Goal: Task Accomplishment & Management: Contribute content

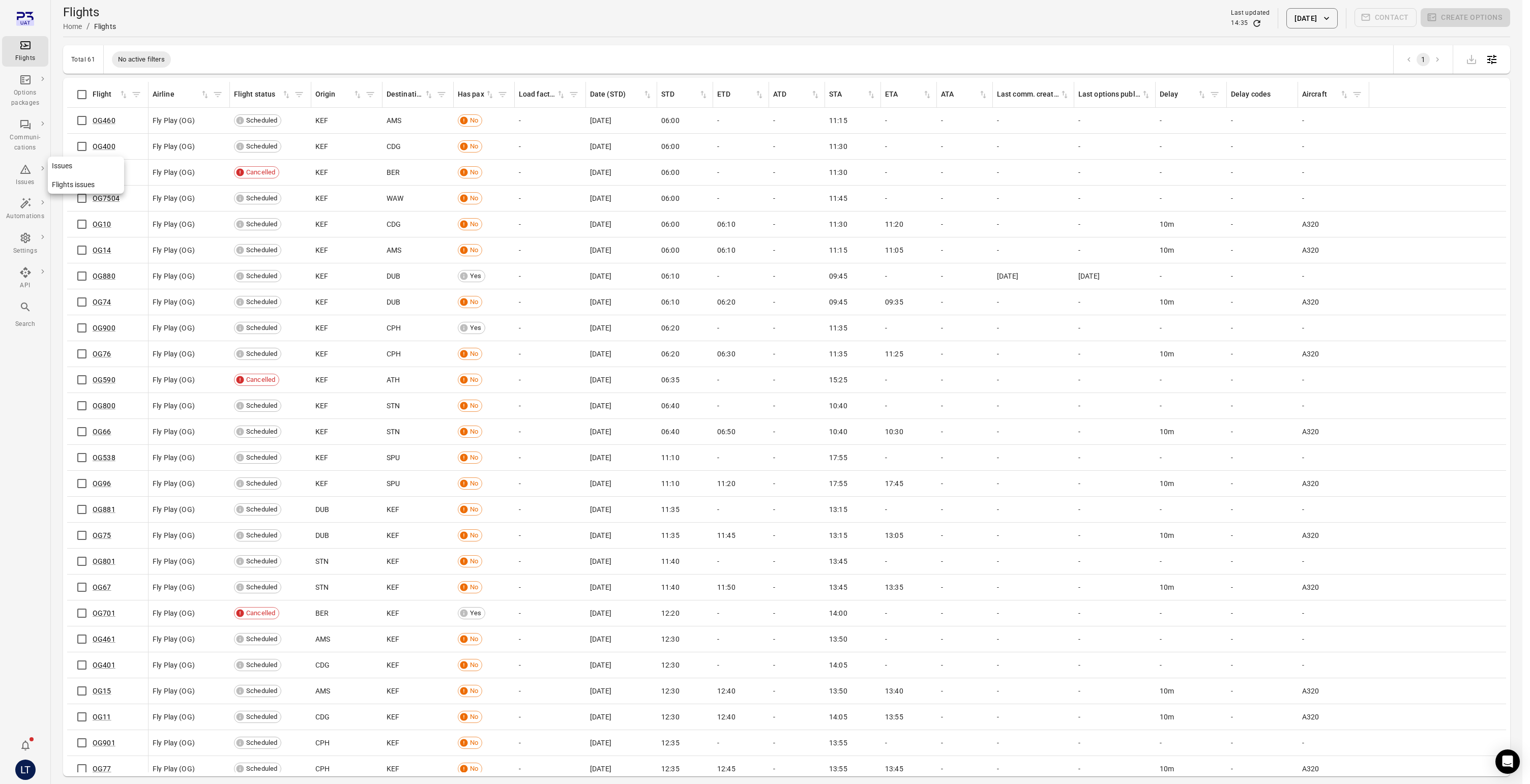
click at [28, 174] on icon "Main navigation" at bounding box center [26, 169] width 12 height 12
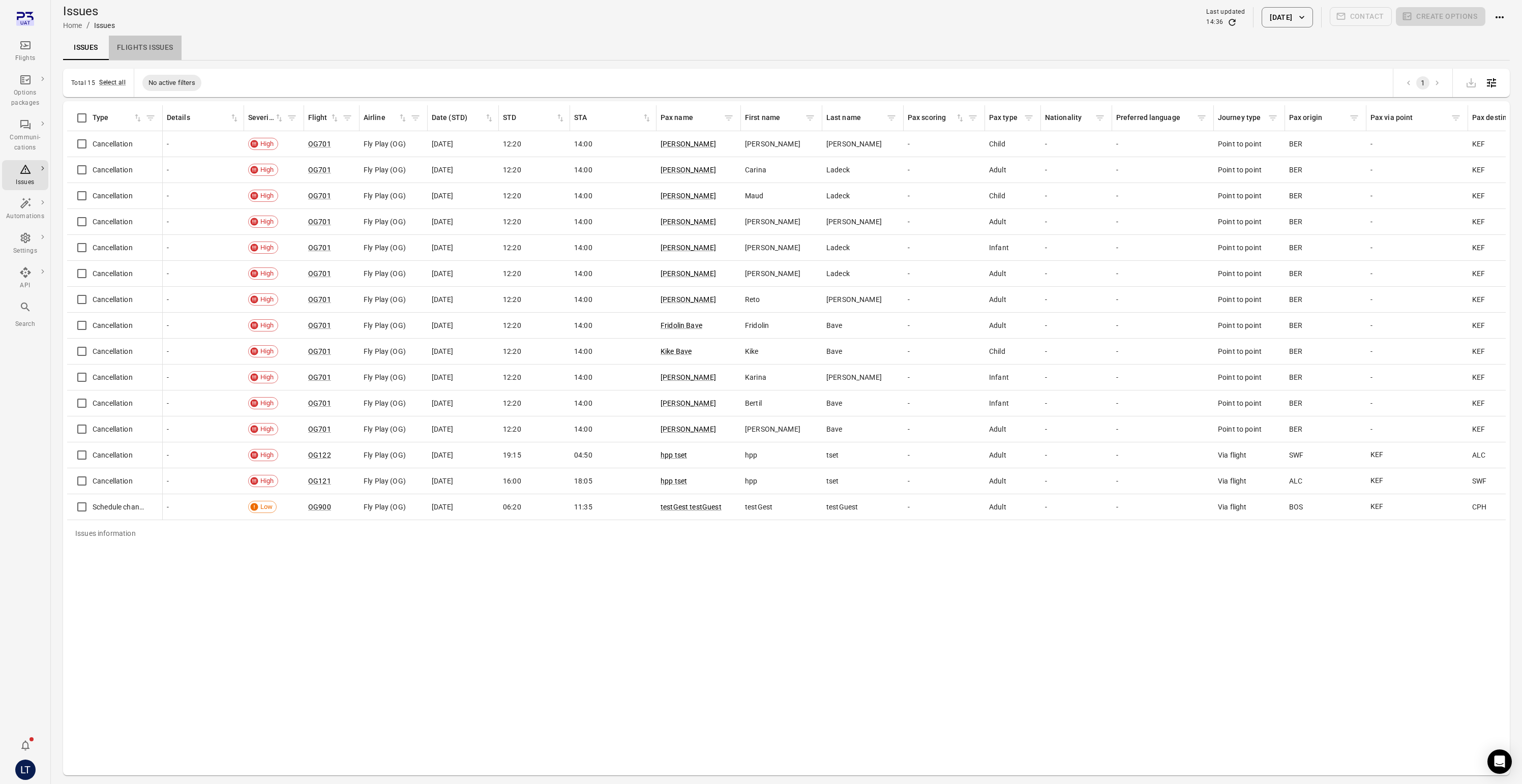
click at [130, 49] on link "Flights issues" at bounding box center [145, 47] width 73 height 25
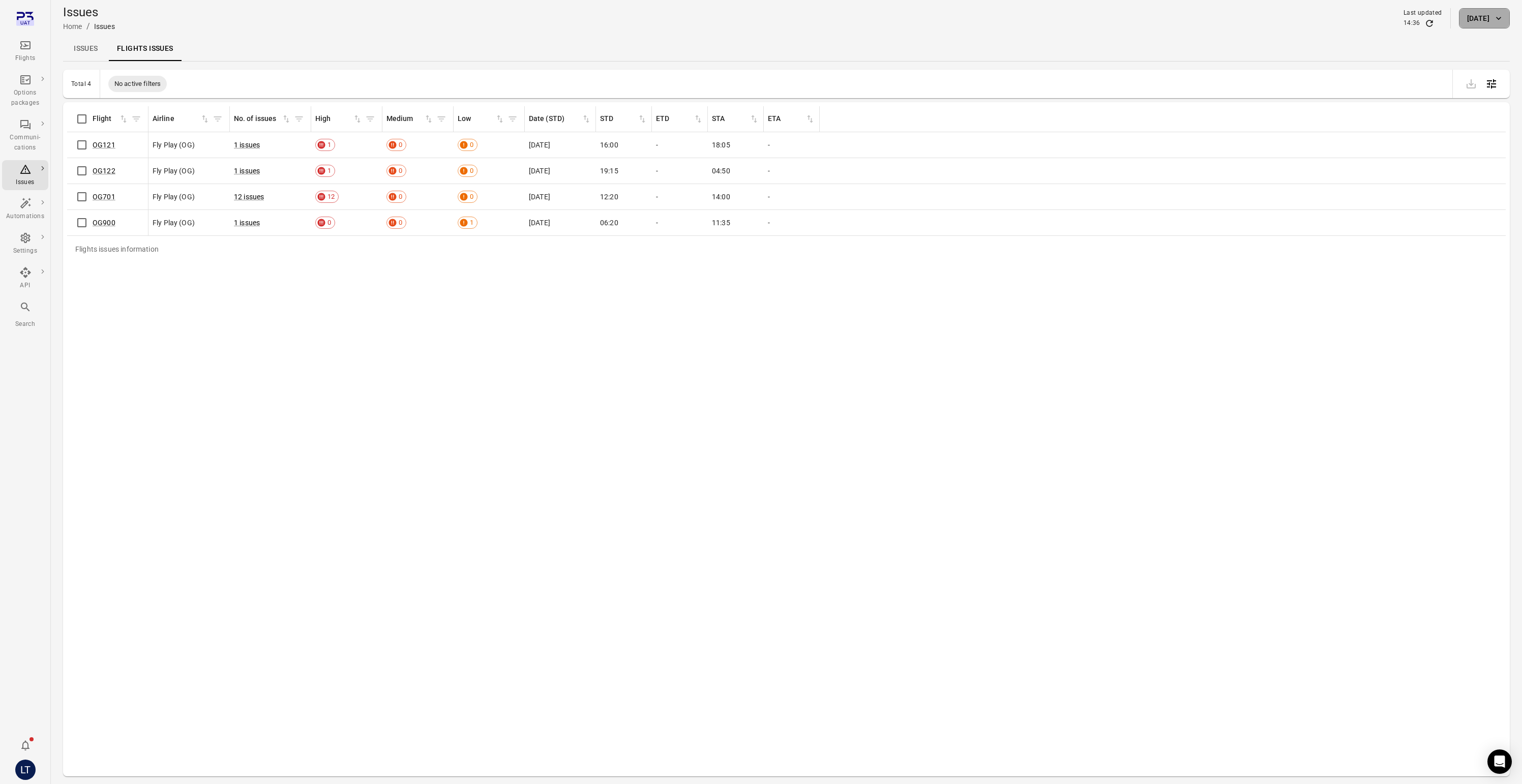
click at [1499, 16] on icon "button" at bounding box center [1498, 18] width 10 height 10
click at [1440, 97] on button "4" at bounding box center [1439, 95] width 19 height 19
click at [1416, 297] on div at bounding box center [764, 392] width 1530 height 784
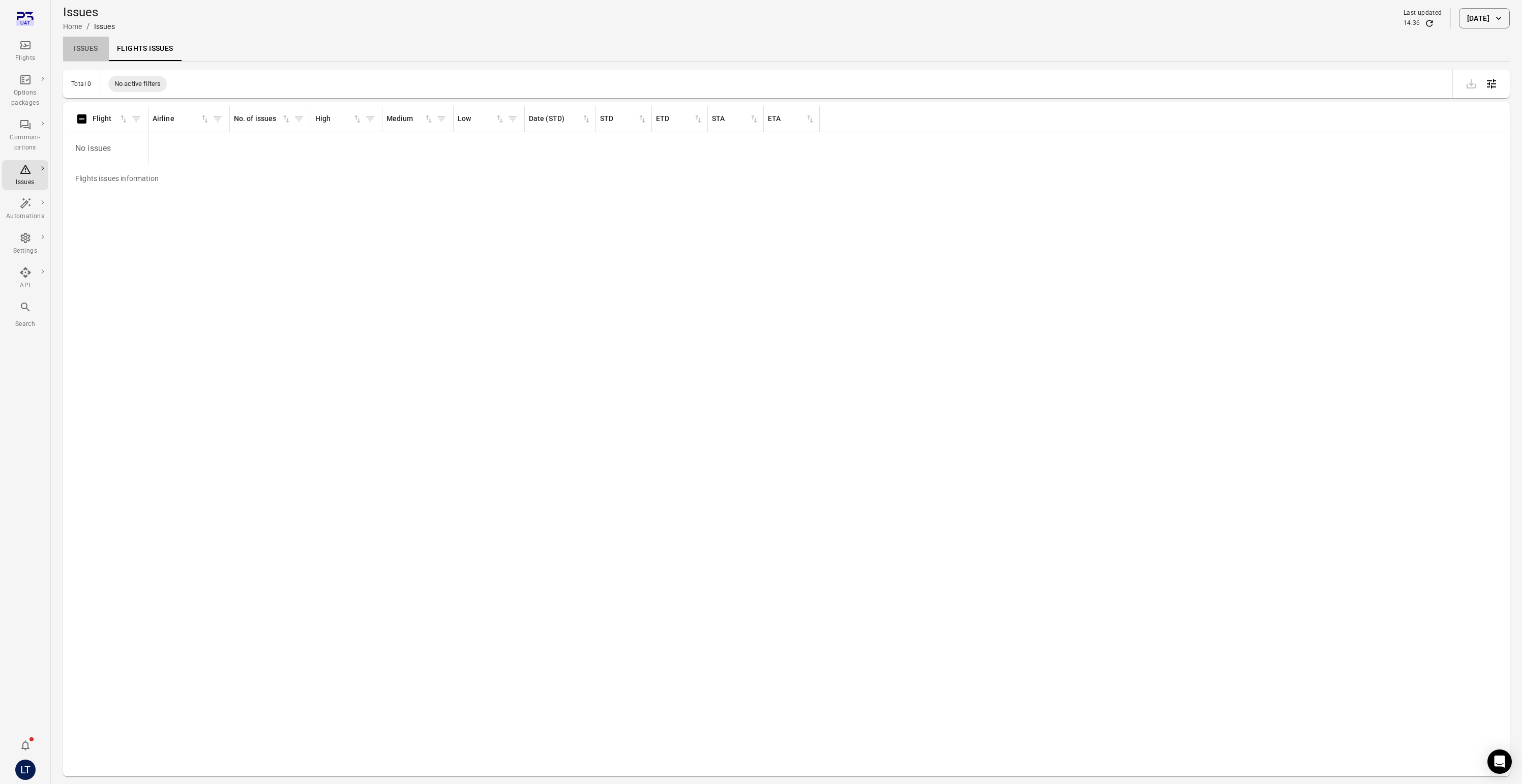
click at [84, 52] on link "Issues" at bounding box center [85, 48] width 46 height 25
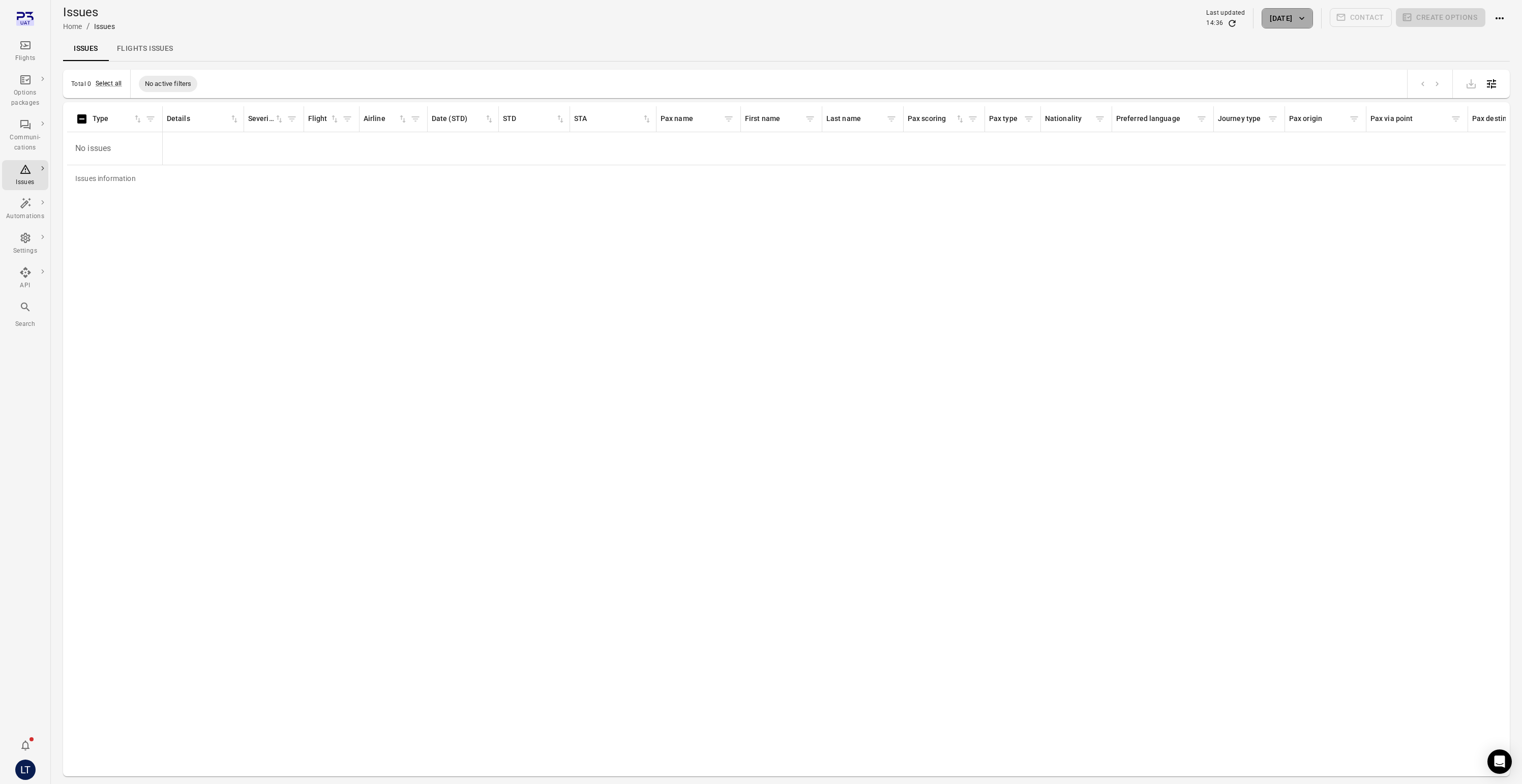
click at [1294, 16] on button "[DATE]" at bounding box center [1287, 18] width 51 height 21
click at [1360, 100] on icon "Choose date, selected date is Sep 4, 2025" at bounding box center [1362, 102] width 12 height 12
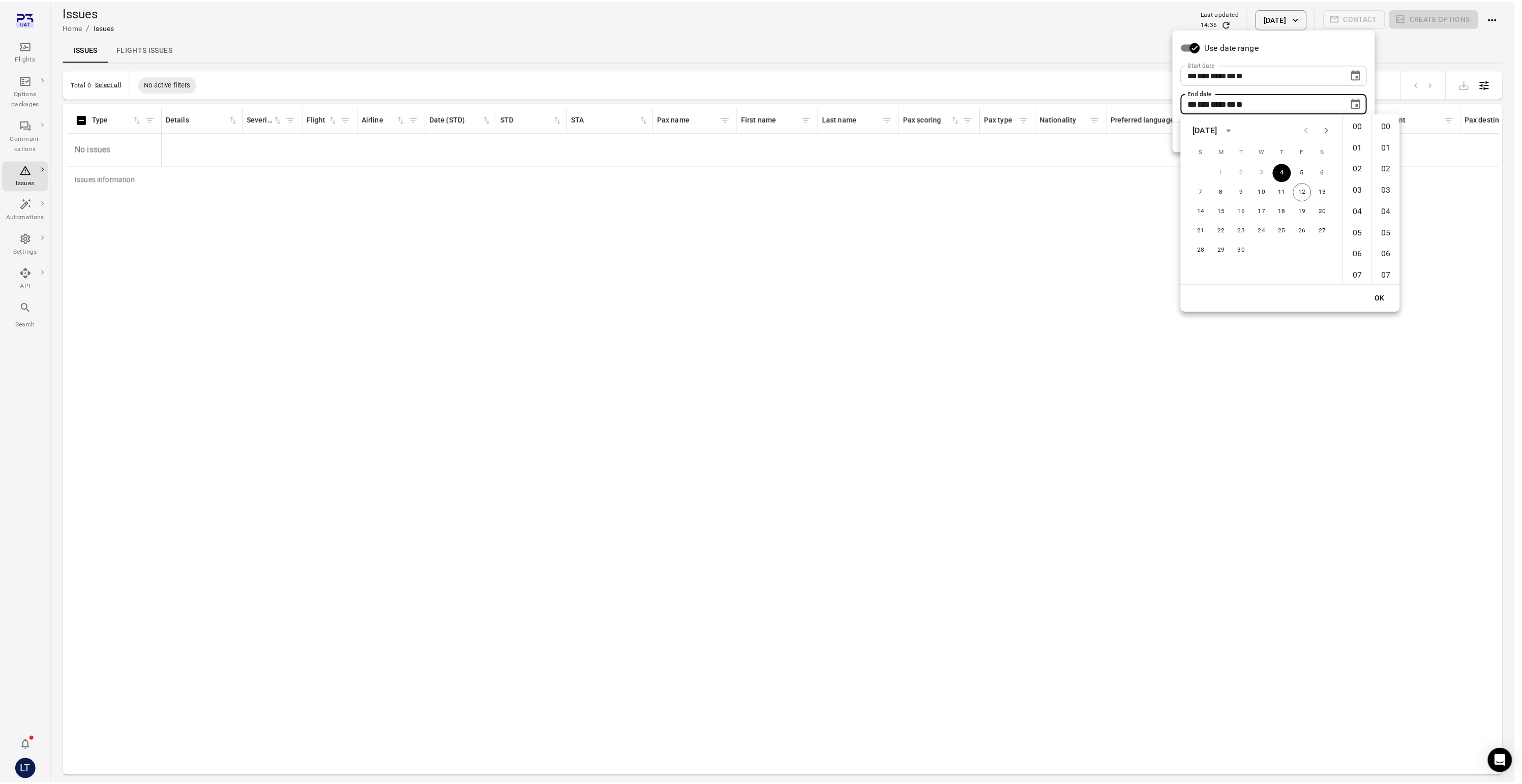
scroll to position [1260, 0]
click at [1310, 194] on button "12" at bounding box center [1308, 191] width 19 height 19
type input "**********"
click at [1391, 294] on button "OK" at bounding box center [1385, 297] width 32 height 19
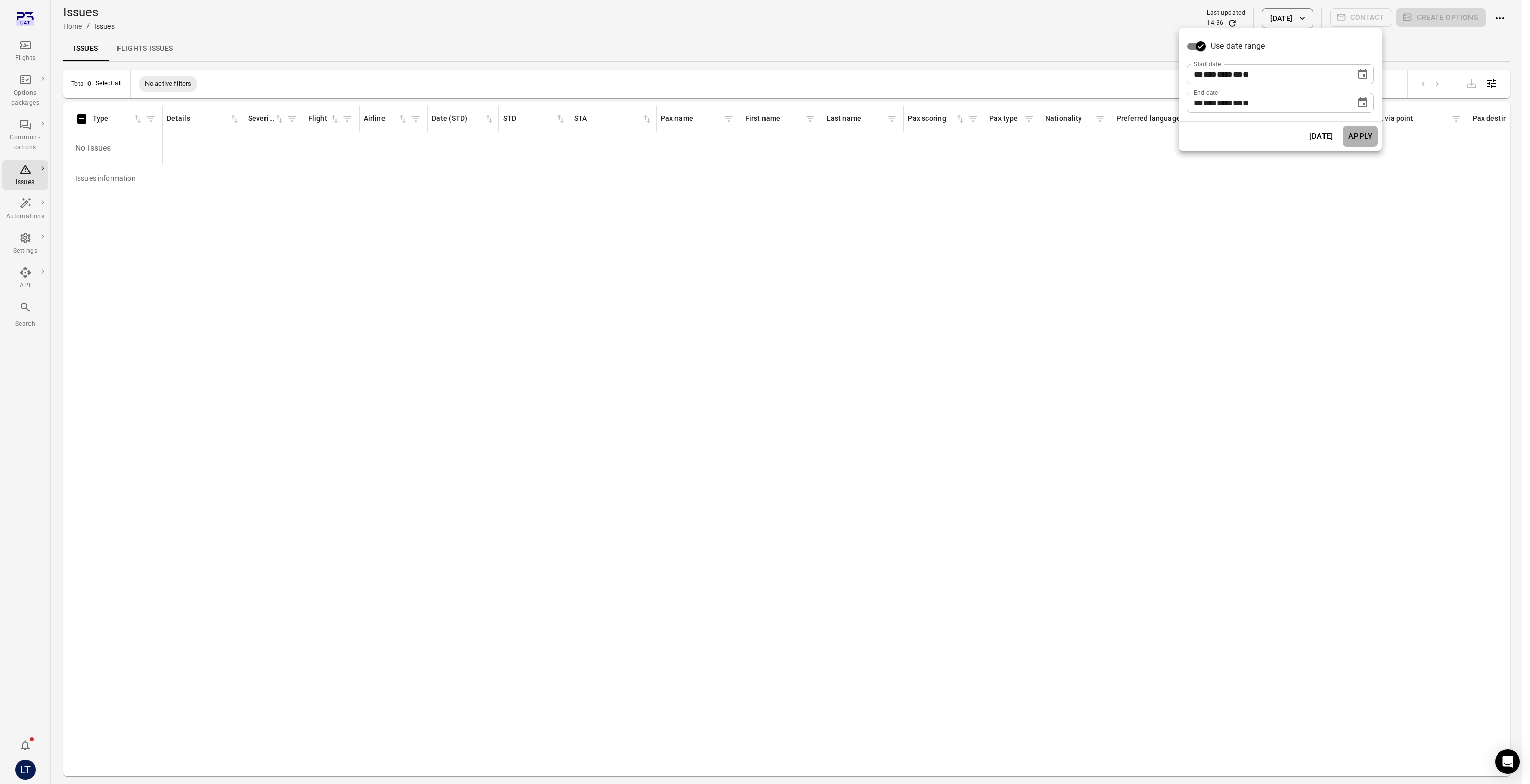
click at [1356, 136] on button "Apply" at bounding box center [1360, 137] width 35 height 22
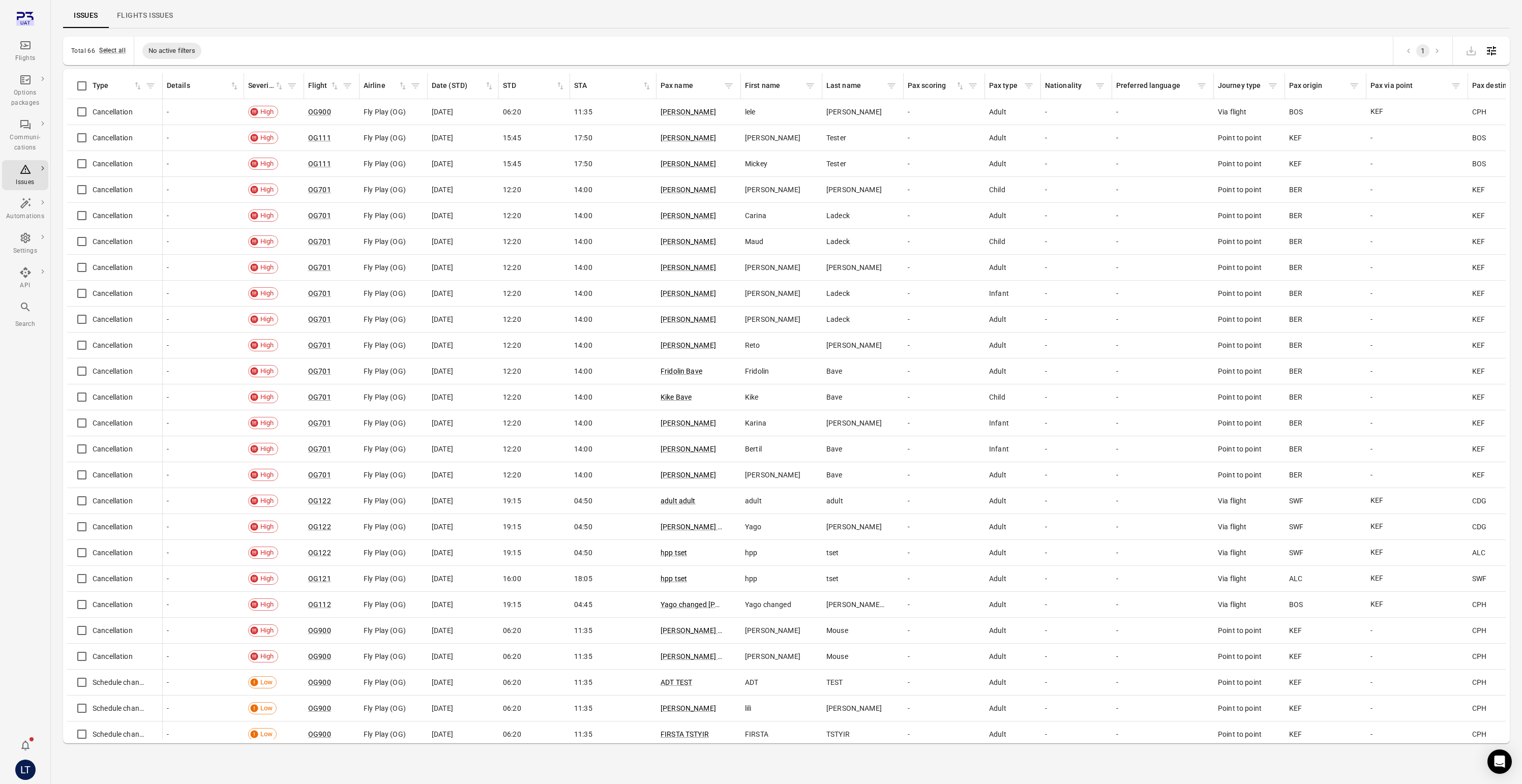
click at [20, 51] on icon "Main navigation" at bounding box center [26, 45] width 12 height 12
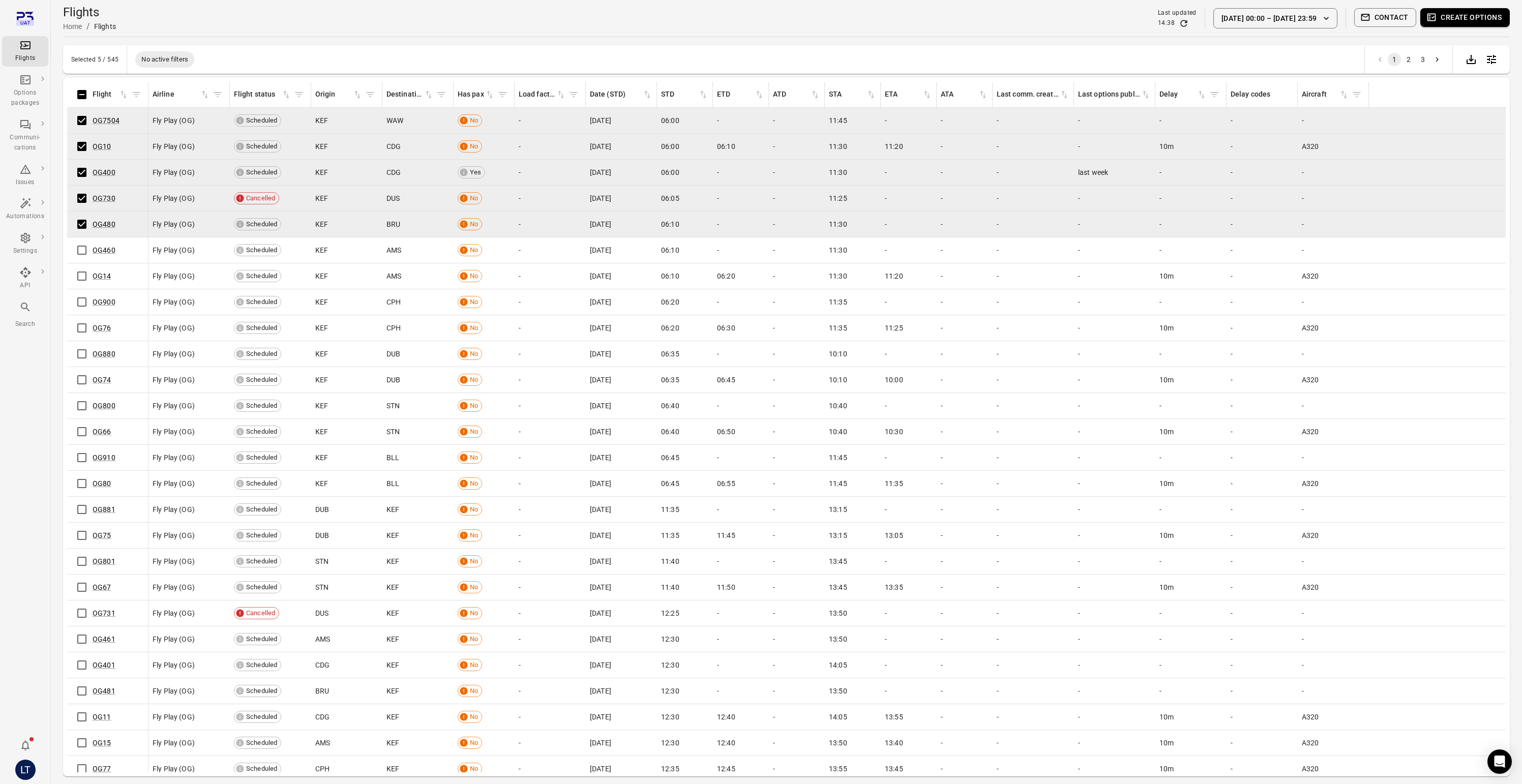
click at [1463, 16] on button "Create options" at bounding box center [1465, 17] width 89 height 19
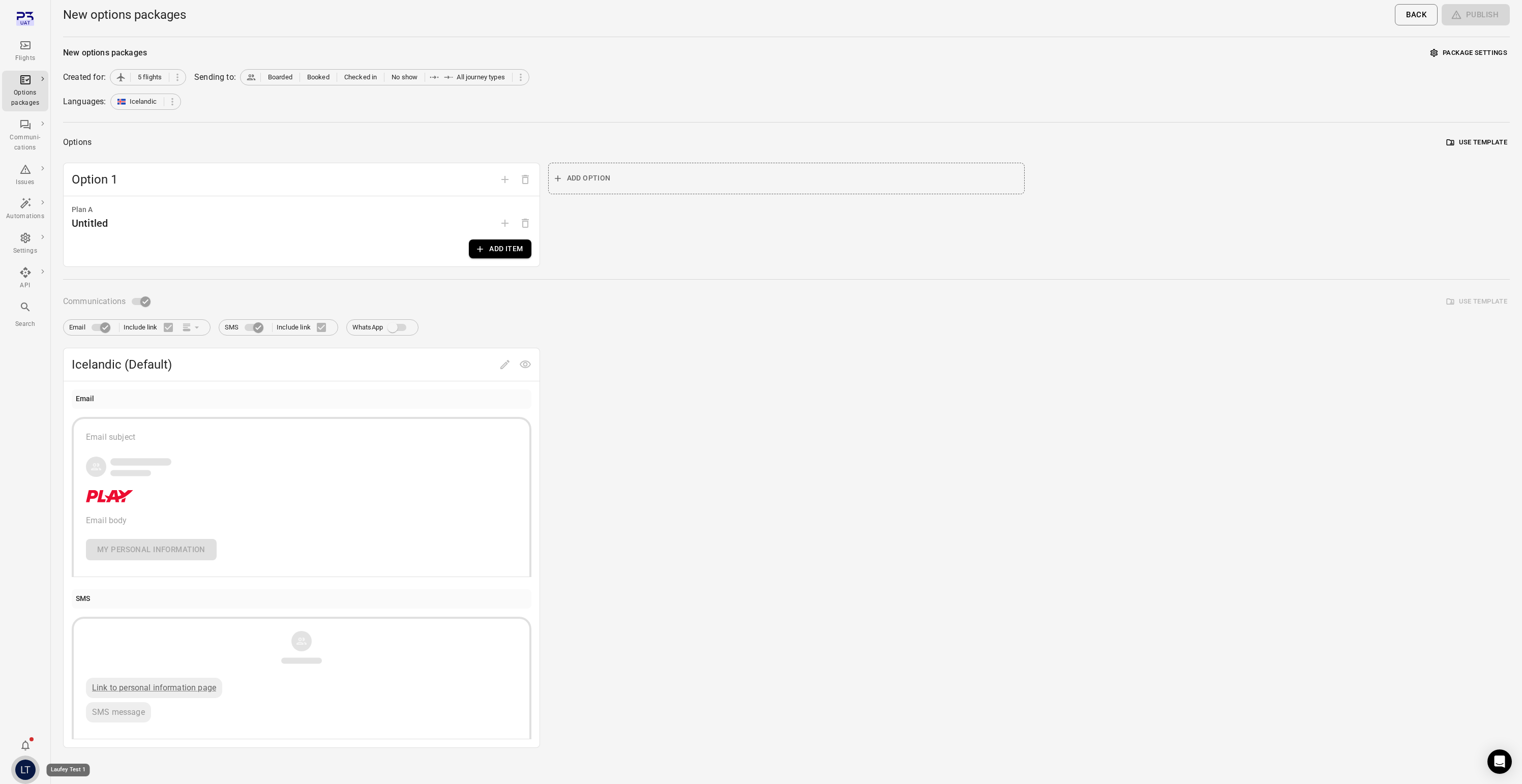
click at [30, 768] on div "LT" at bounding box center [26, 769] width 21 height 21
click at [85, 764] on button "Log out" at bounding box center [78, 766] width 77 height 19
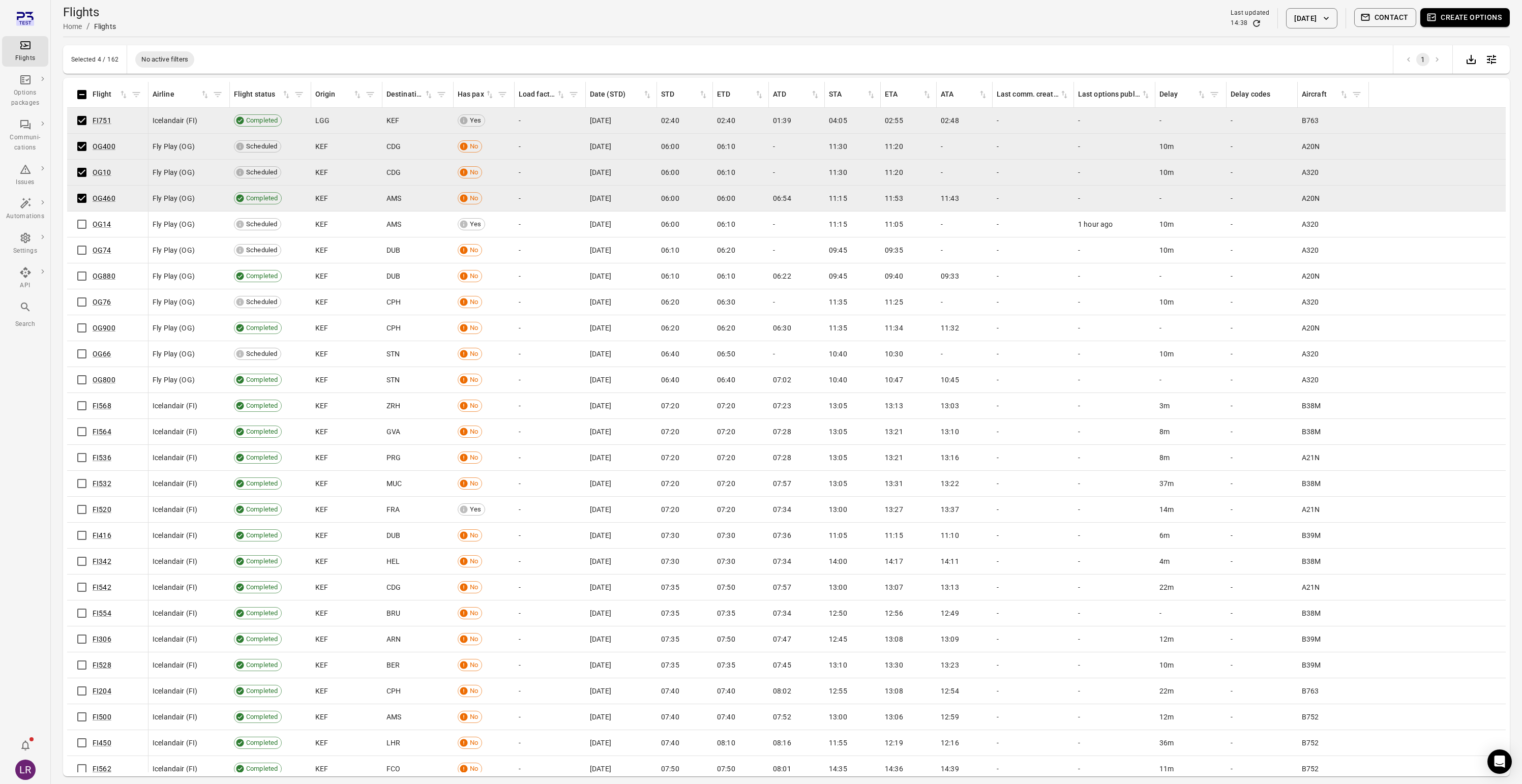
click at [1462, 22] on button "Create options" at bounding box center [1465, 17] width 89 height 19
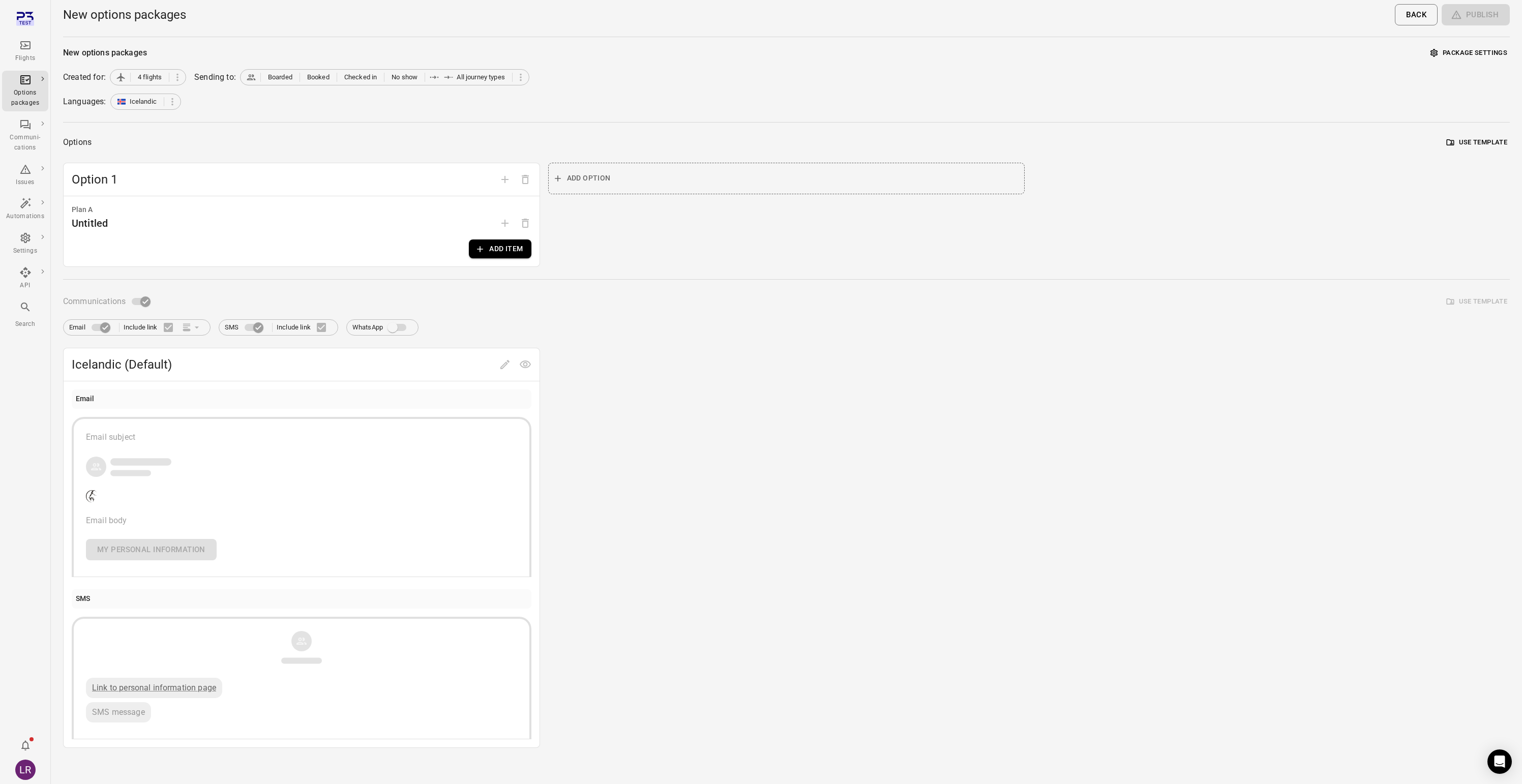
click at [512, 258] on div "Plan A Untitled Add item" at bounding box center [302, 231] width 476 height 70
click at [511, 249] on button "Add item" at bounding box center [499, 249] width 62 height 19
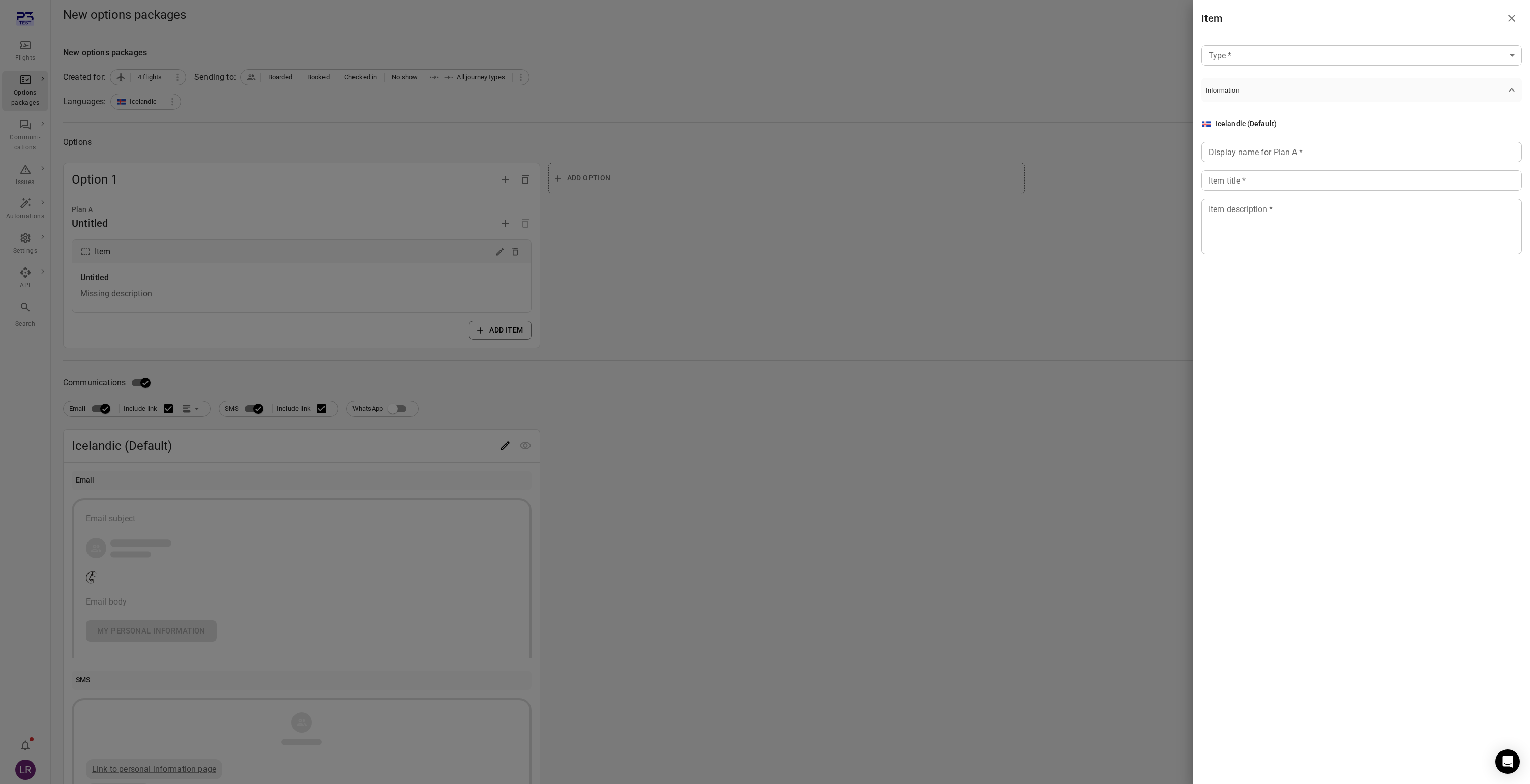
click at [1291, 66] on div "Type   * ​ Type   * Information Icelandic (Default) Display name for Plan A   *…" at bounding box center [1361, 158] width 337 height 242
click at [1290, 61] on body "Flights Options packages Communi-cations Issues Automations Settings API Search…" at bounding box center [765, 435] width 1530 height 870
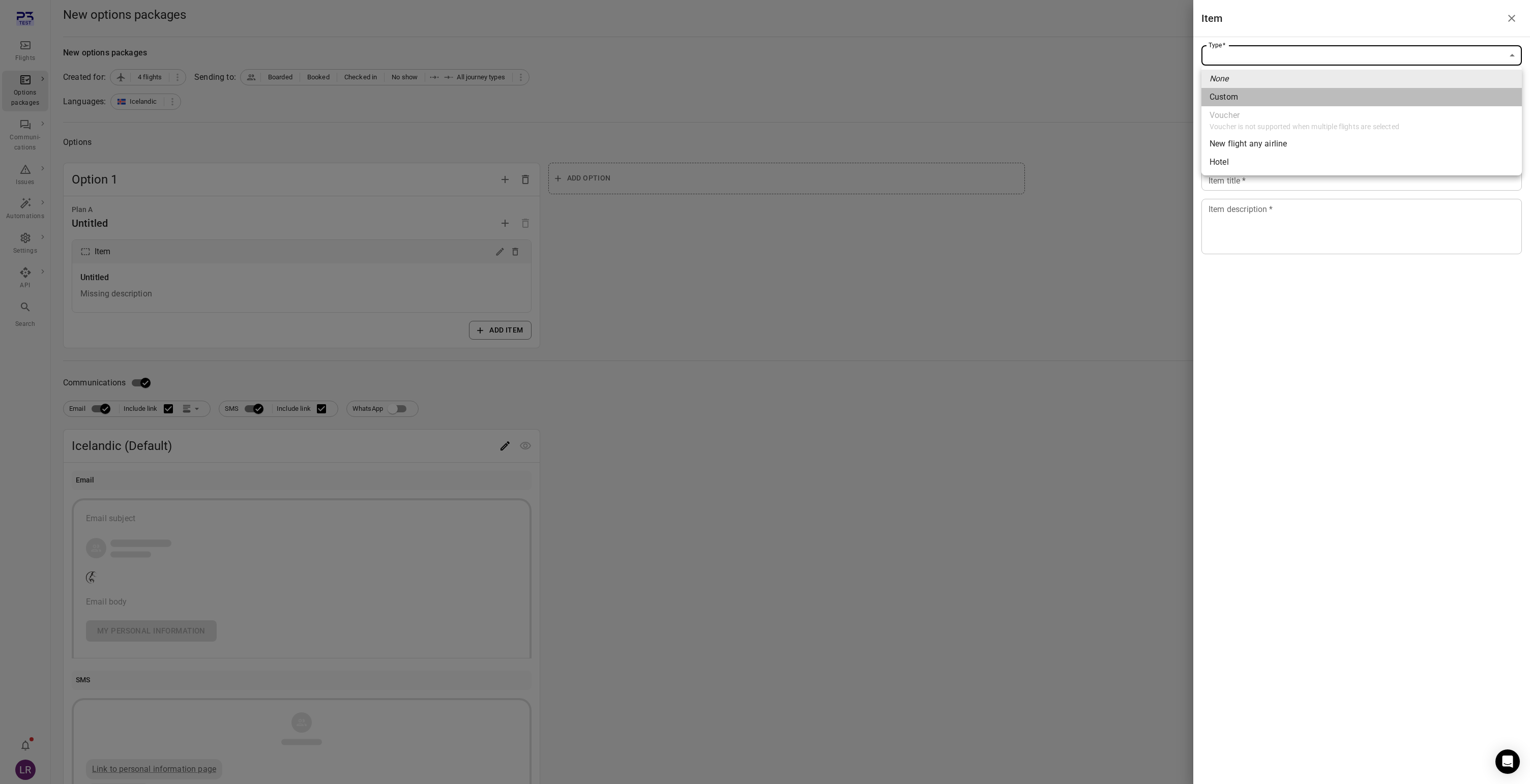
click at [1248, 97] on span "Custom" at bounding box center [1362, 97] width 305 height 12
type input "******"
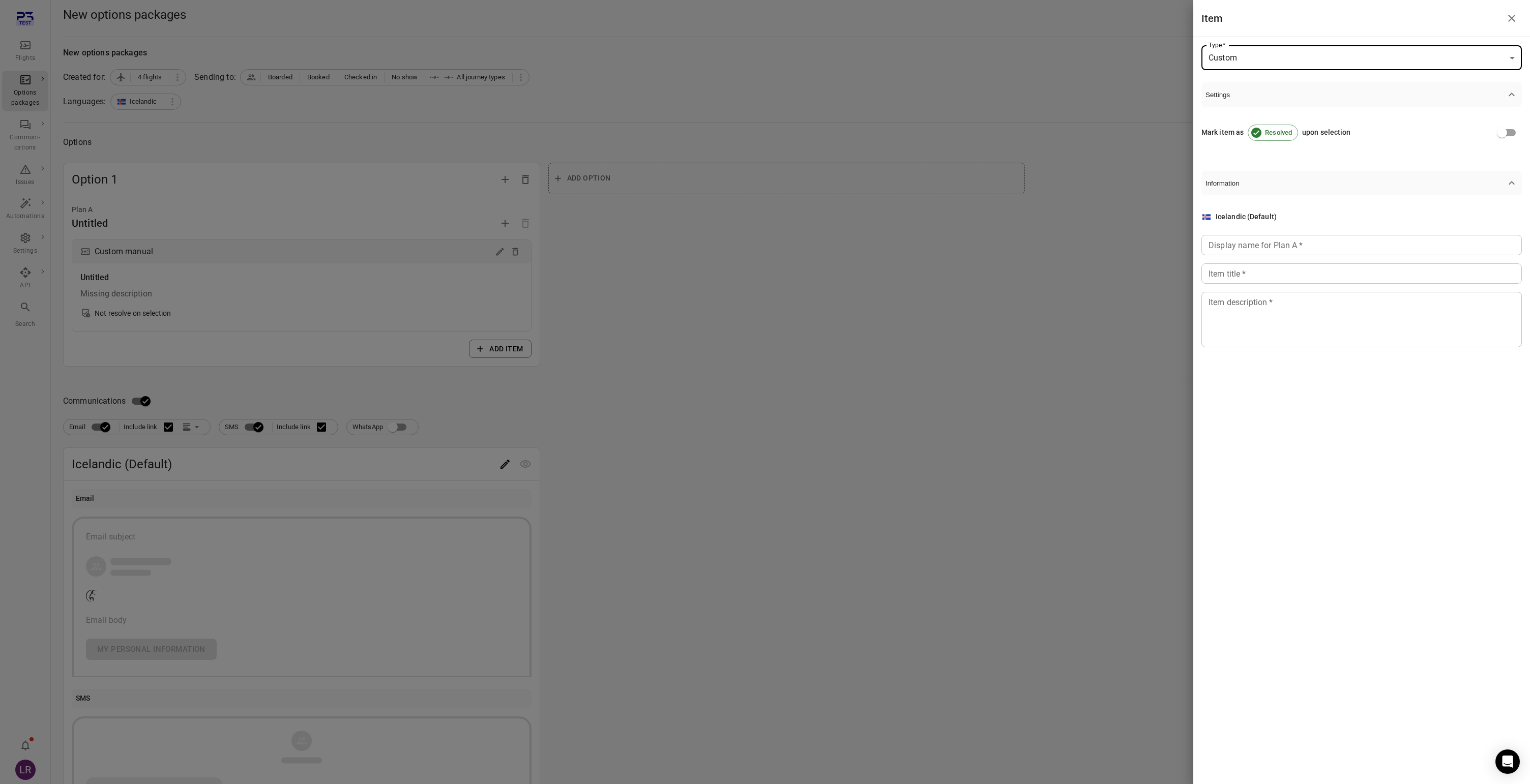
click at [1247, 245] on input "Display name for Plan A   *" at bounding box center [1361, 245] width 320 height 21
type input "****"
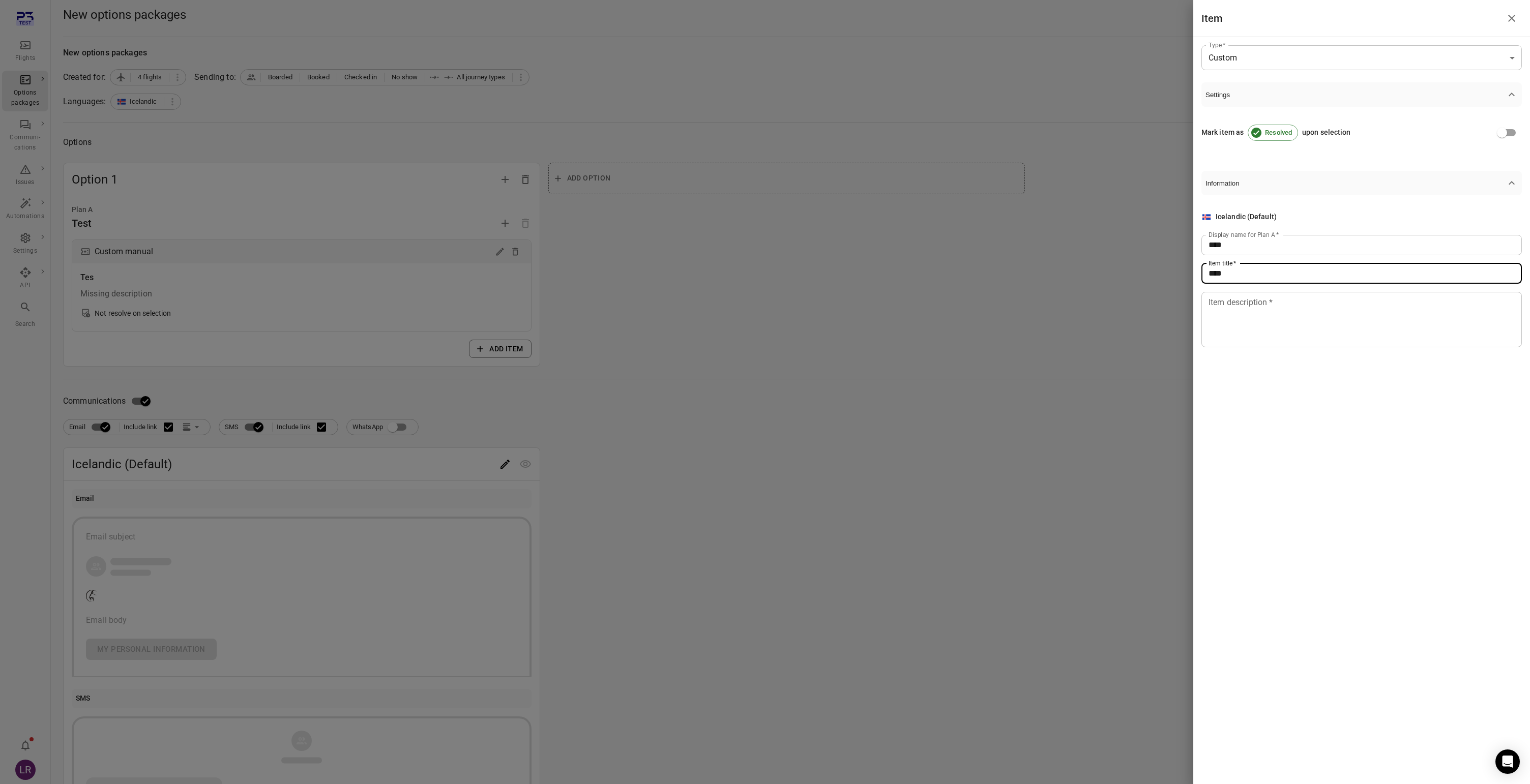
type input "****"
type textarea "****"
click at [711, 251] on div at bounding box center [765, 392] width 1530 height 784
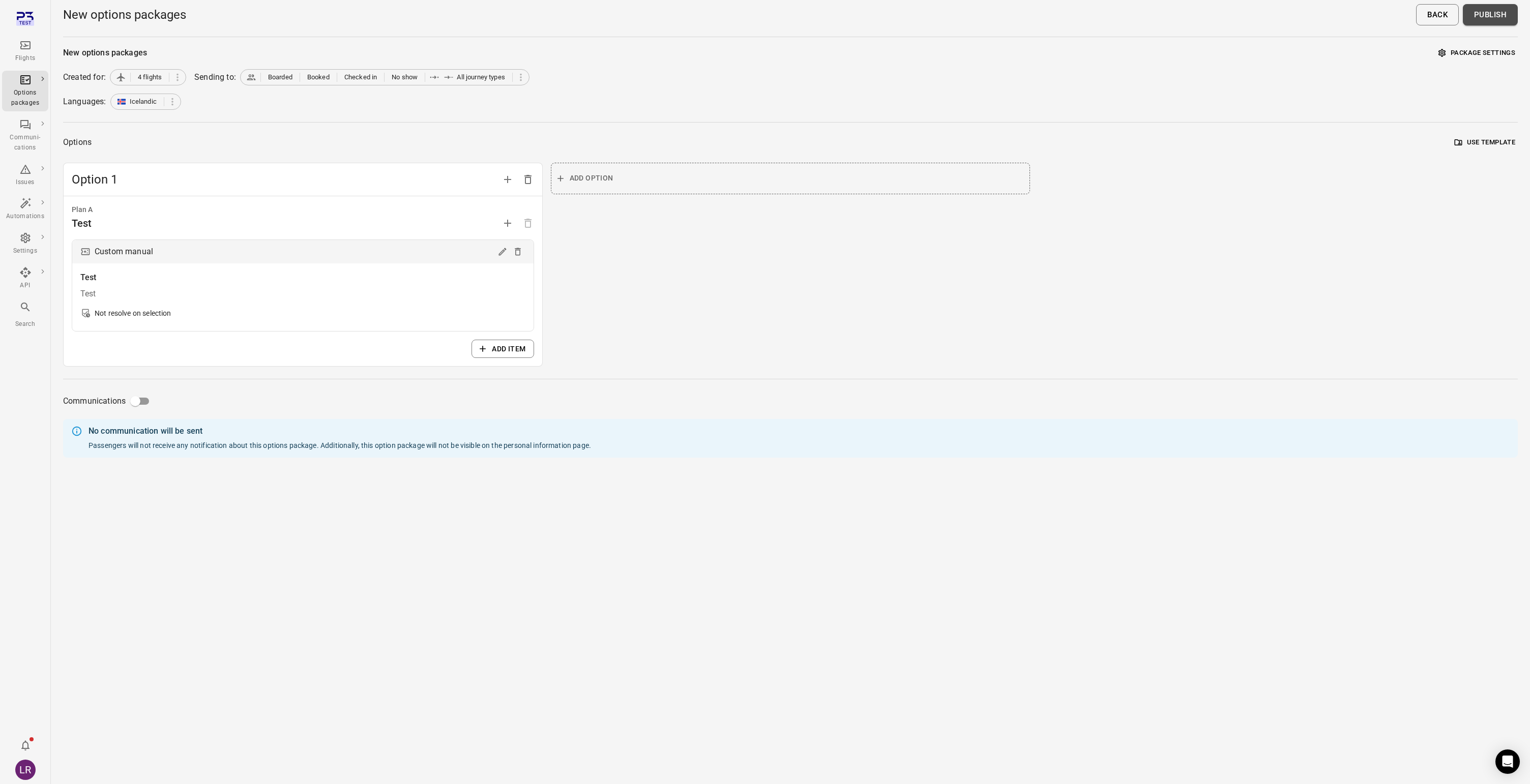
click at [1500, 20] on button "Publish" at bounding box center [1491, 15] width 55 height 22
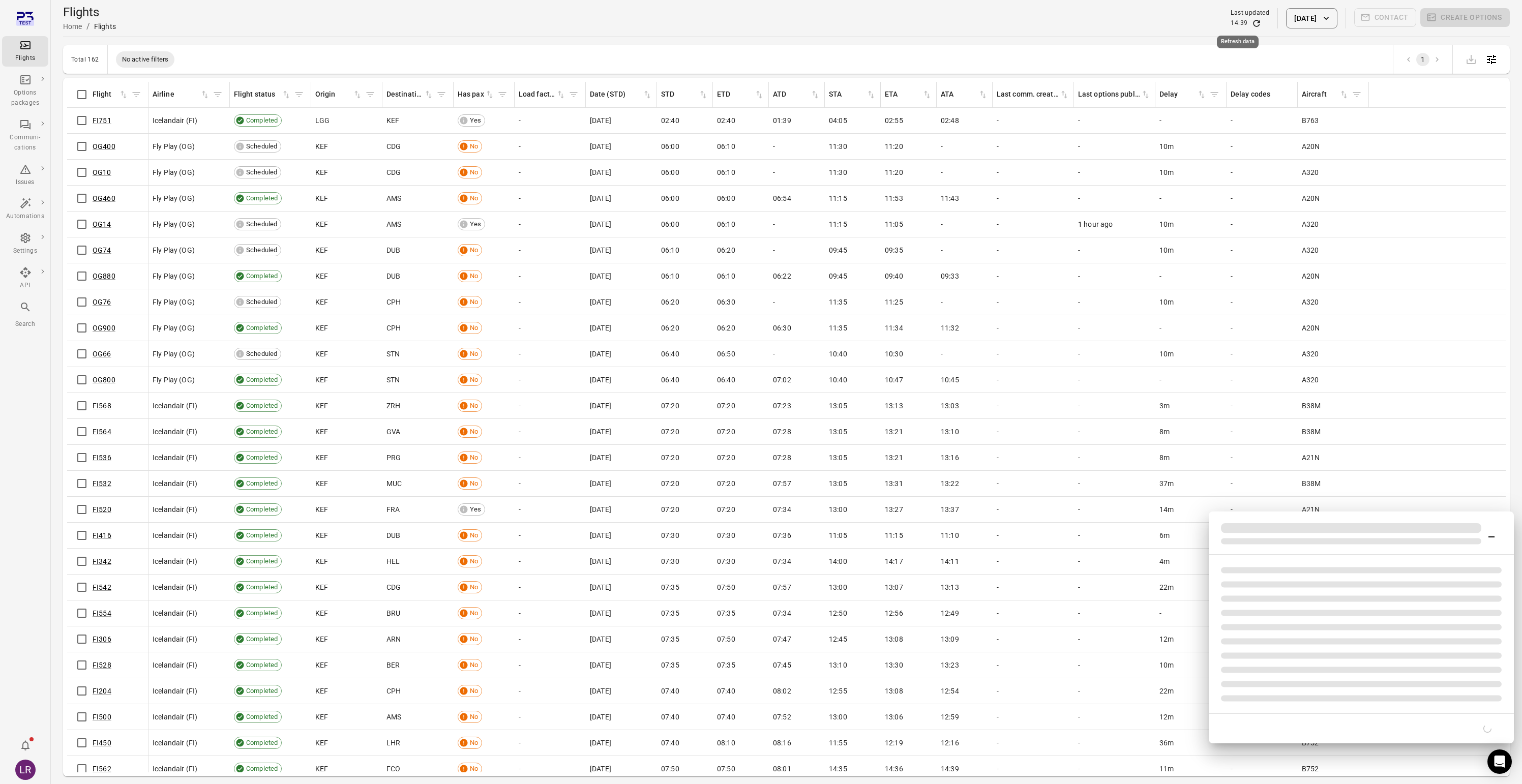
click at [1252, 23] on icon "Refresh data" at bounding box center [1257, 24] width 10 height 10
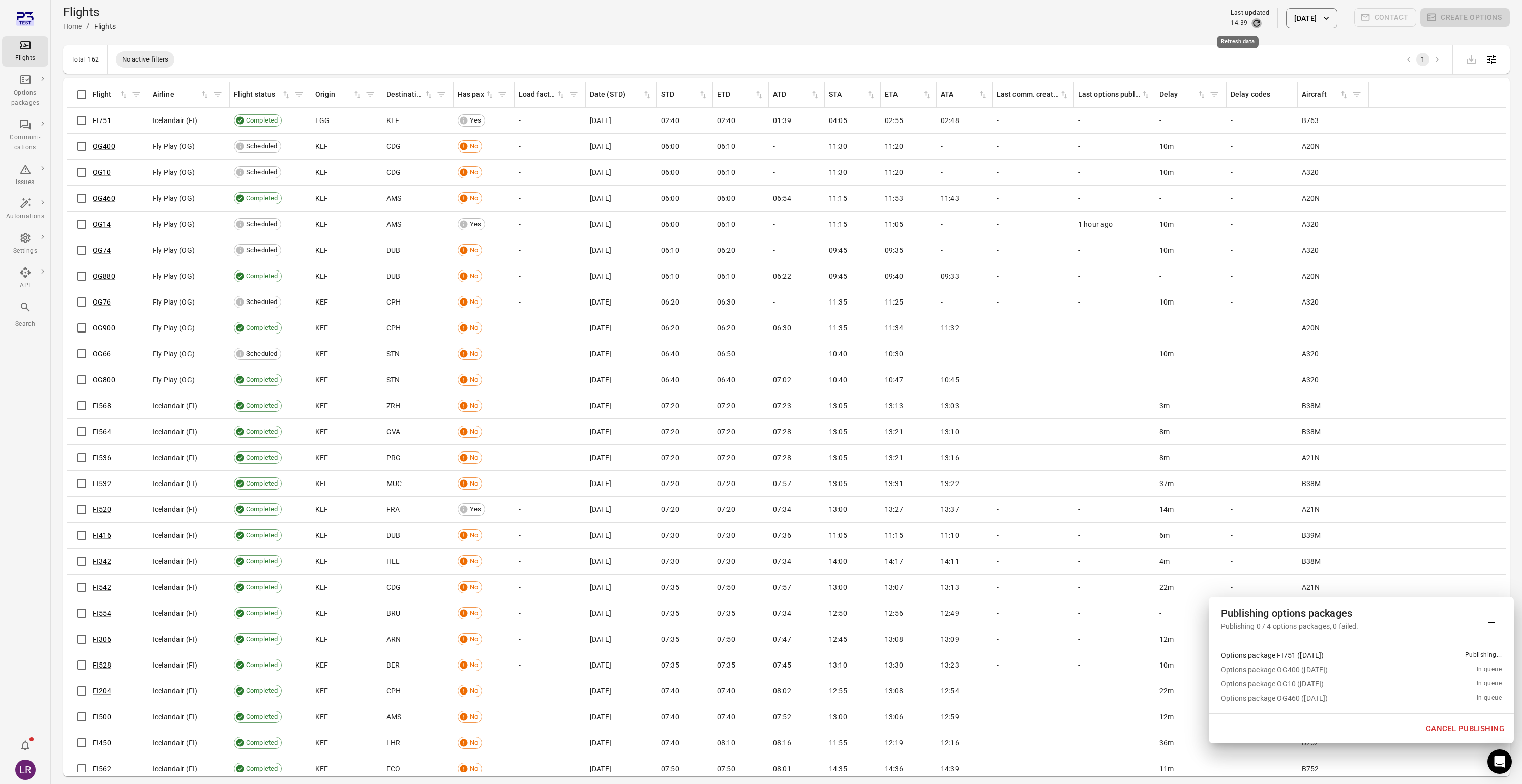
click at [1252, 23] on icon "Refresh data" at bounding box center [1257, 24] width 10 height 10
